Goal: Task Accomplishment & Management: Complete application form

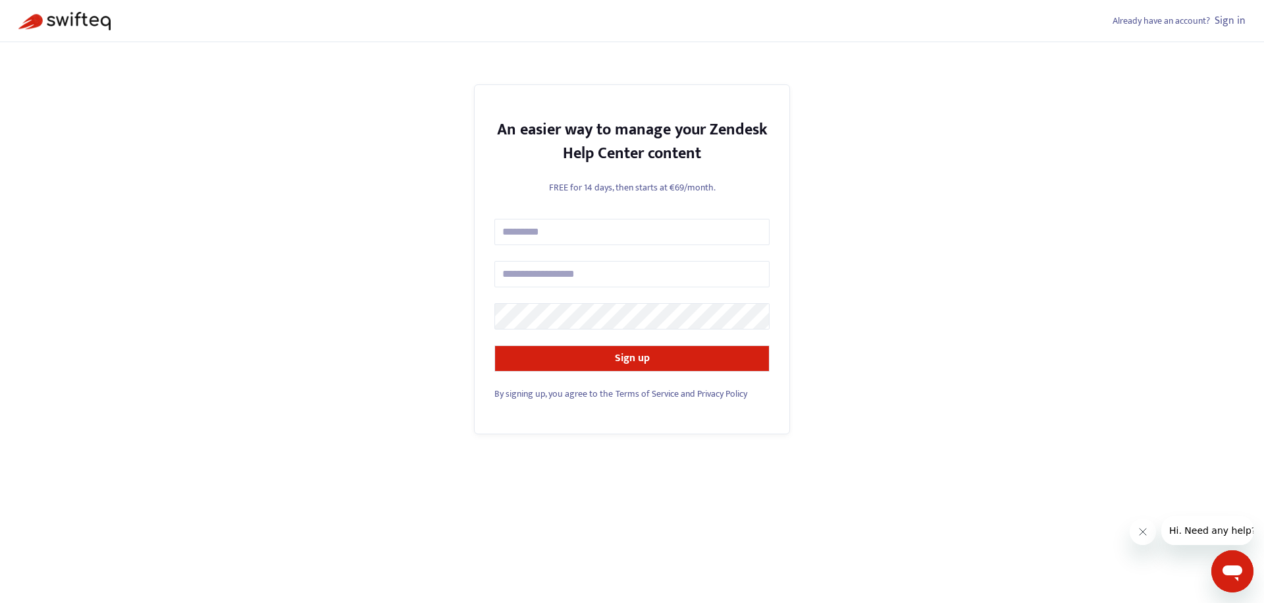
click at [869, 460] on div "Already have an account? Sign in An easier way to manage your Zendesk Help Cent…" at bounding box center [632, 301] width 1264 height 603
click at [1235, 20] on link "Sign in" at bounding box center [1230, 21] width 31 height 18
